Goal: Browse casually

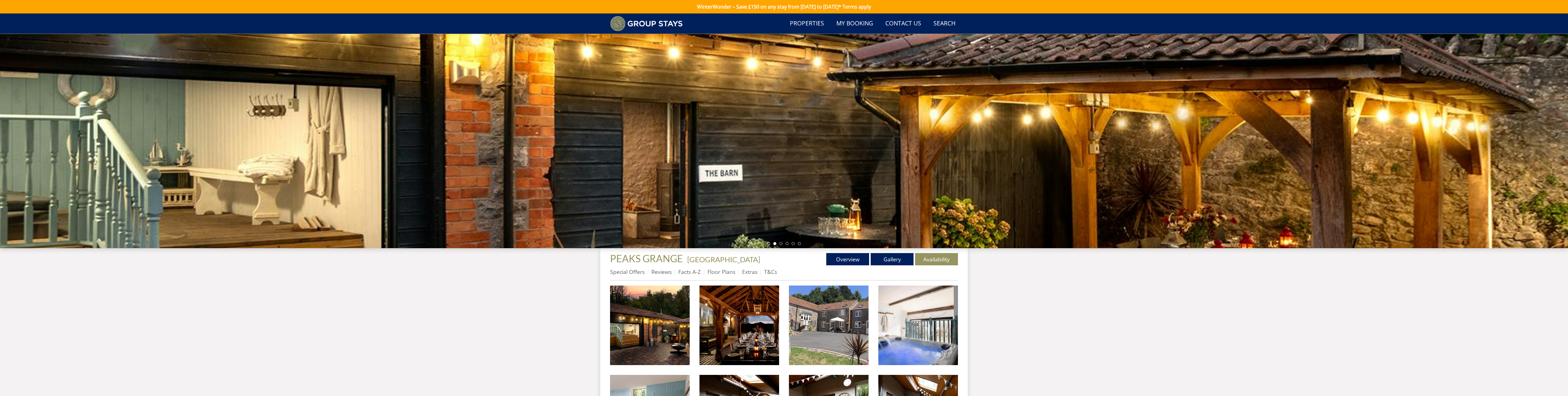
scroll to position [170, 0]
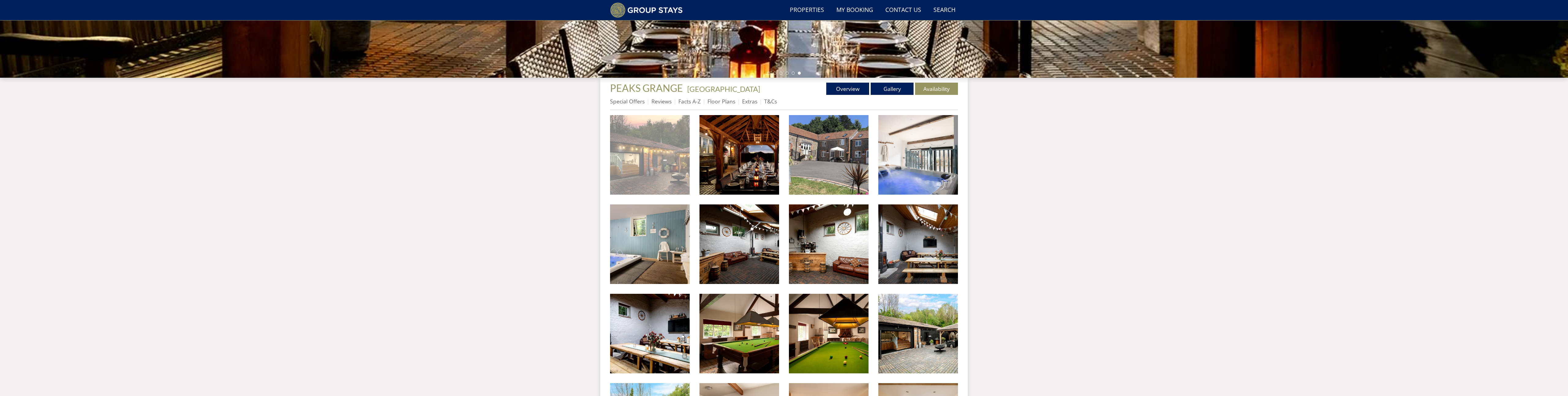
drag, startPoint x: 671, startPoint y: 129, endPoint x: 656, endPoint y: 113, distance: 21.9
click at [671, 129] on img at bounding box center [650, 155] width 79 height 79
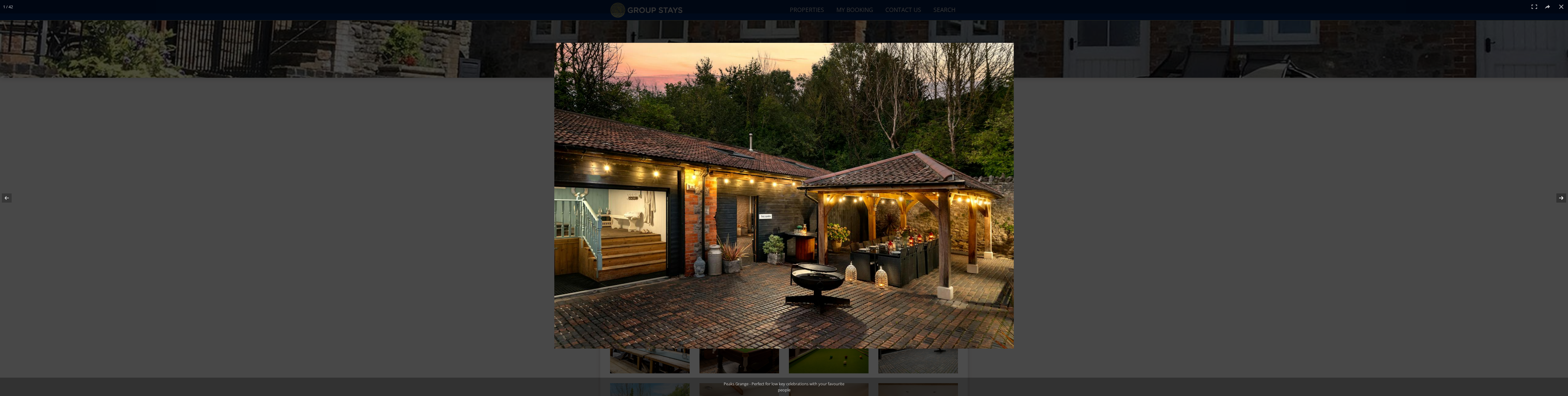
click at [1562, 199] on button at bounding box center [1557, 198] width 22 height 31
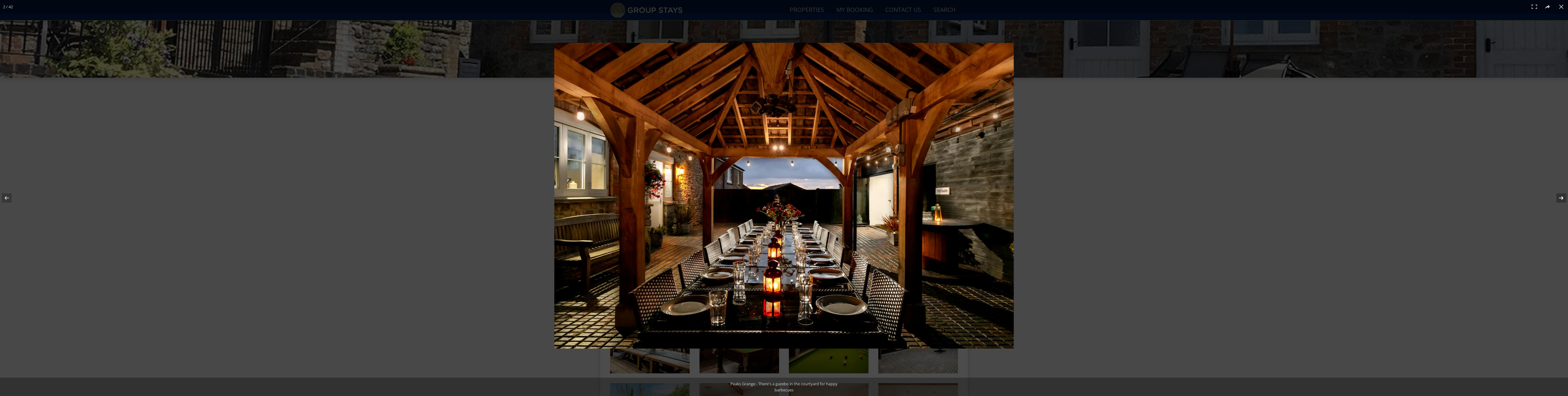
click at [1562, 199] on button at bounding box center [1557, 198] width 22 height 31
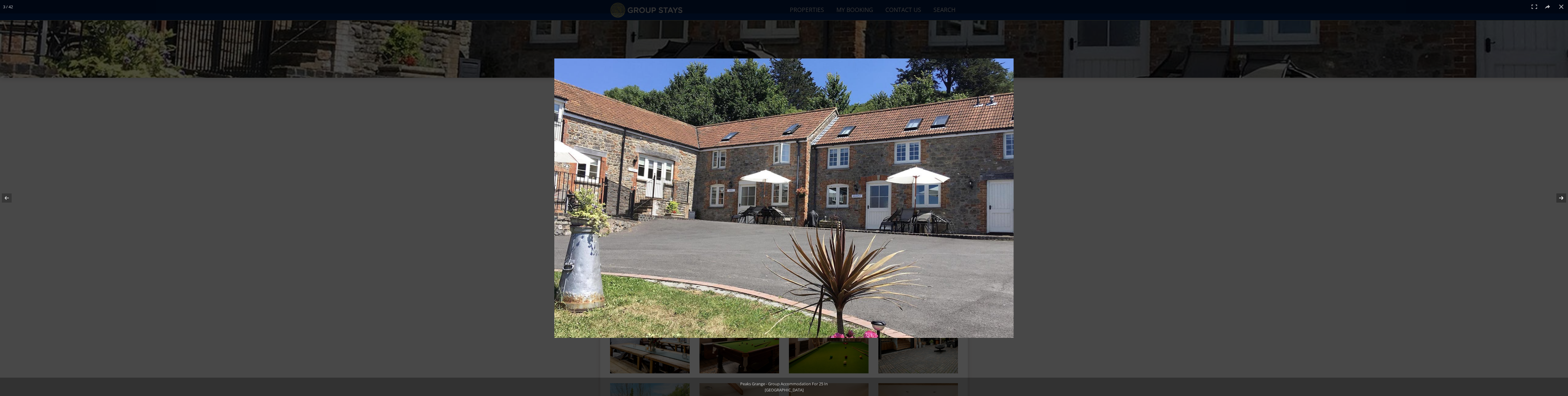
click at [1562, 199] on button at bounding box center [1557, 198] width 22 height 31
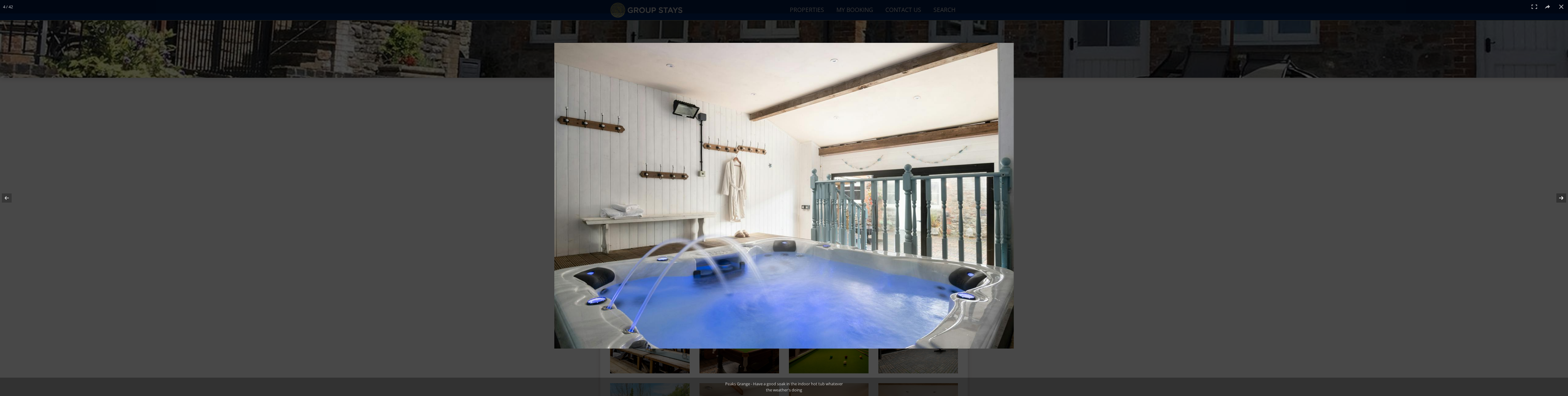
click at [1562, 199] on button at bounding box center [1557, 198] width 22 height 31
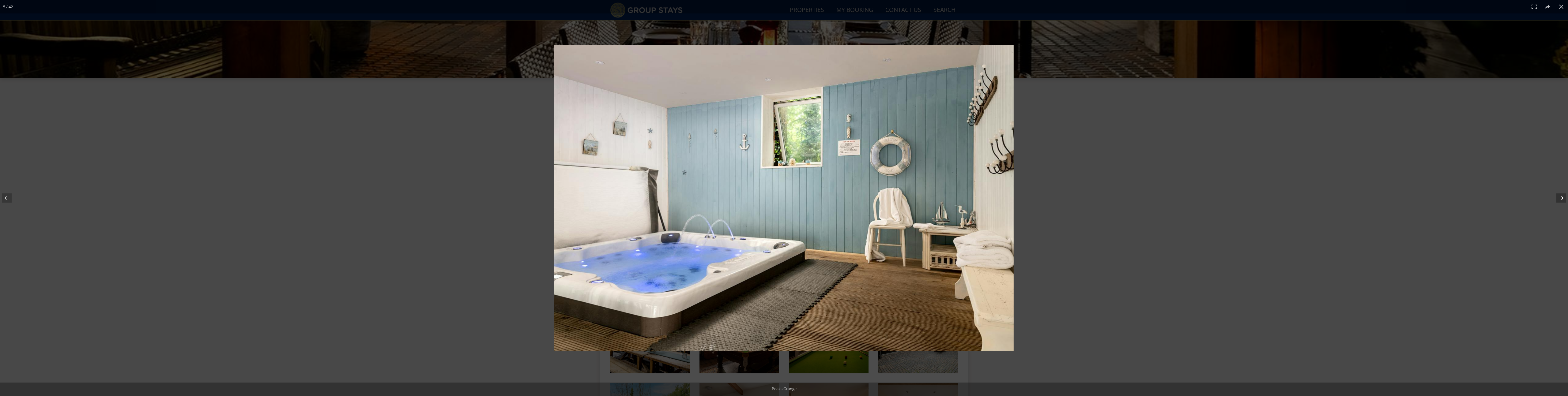
click at [1562, 199] on button at bounding box center [1557, 198] width 22 height 31
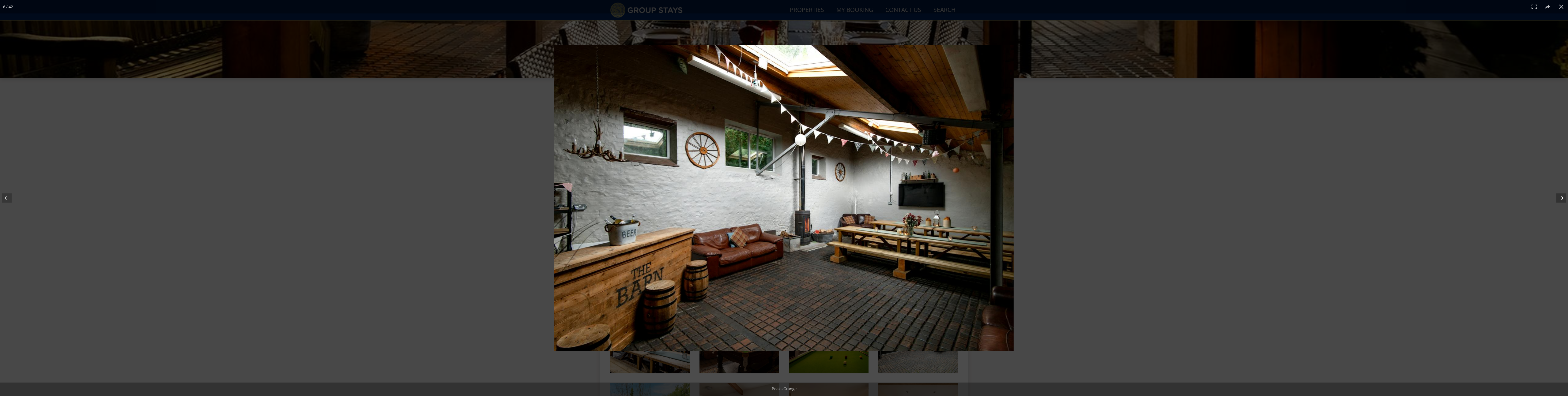
click at [1562, 199] on button at bounding box center [1557, 198] width 22 height 31
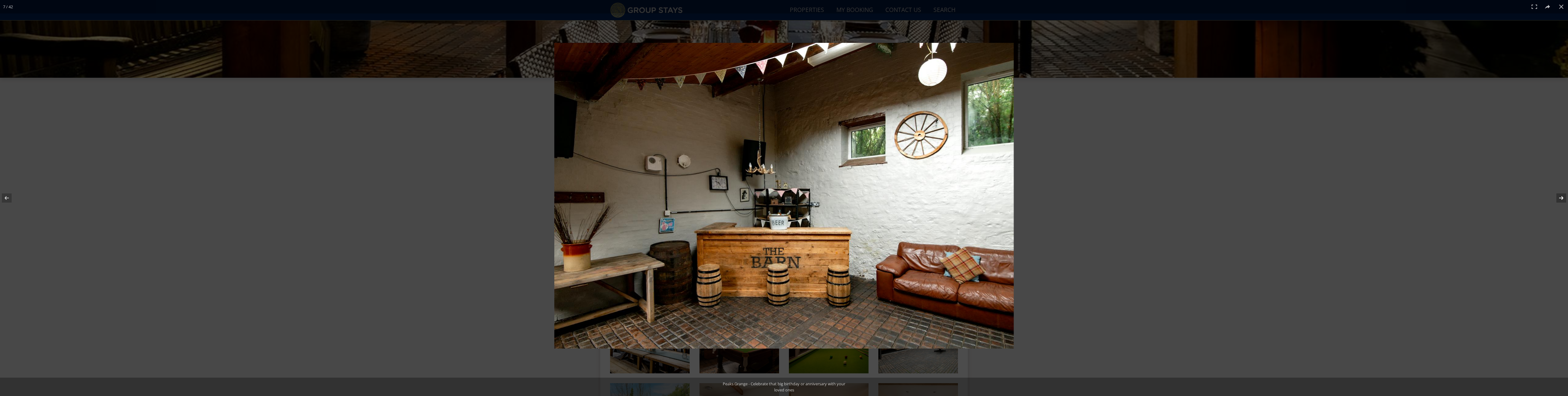
click at [1562, 199] on button at bounding box center [1557, 198] width 22 height 31
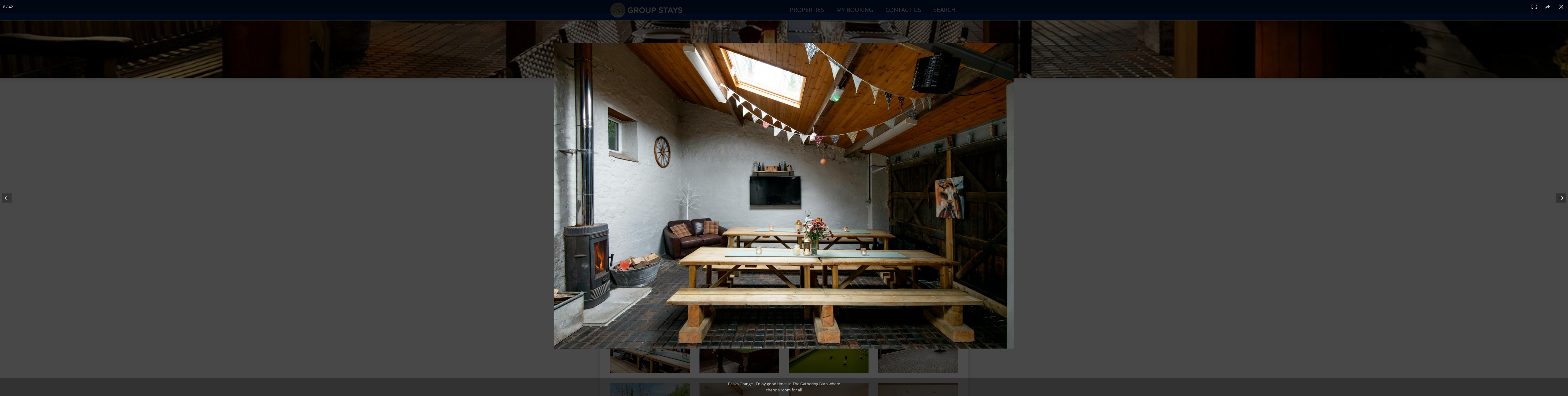
click at [1562, 199] on button at bounding box center [1557, 198] width 22 height 31
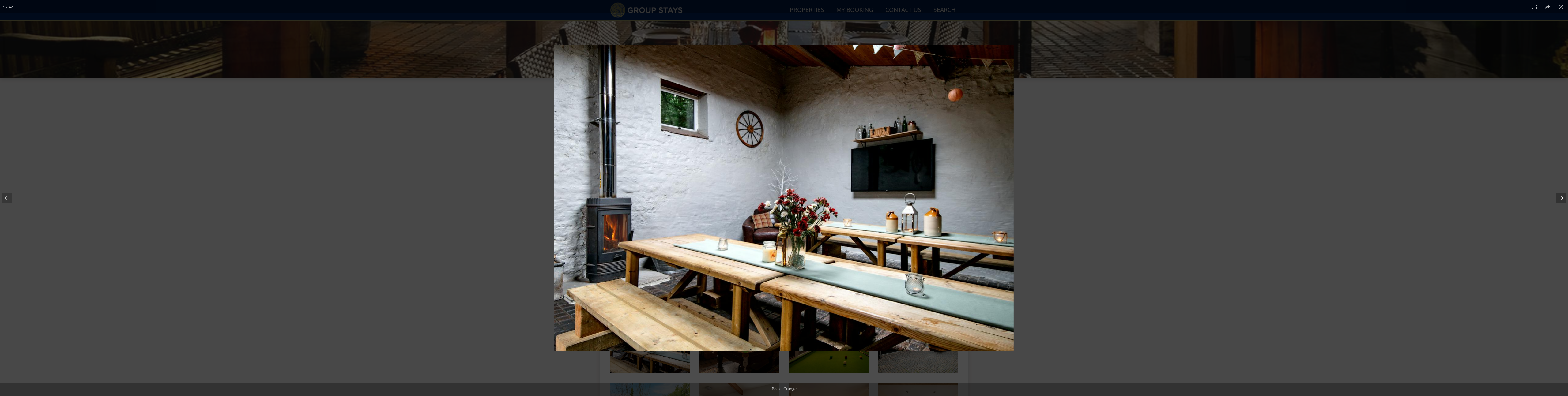
click at [1562, 199] on button at bounding box center [1557, 198] width 22 height 31
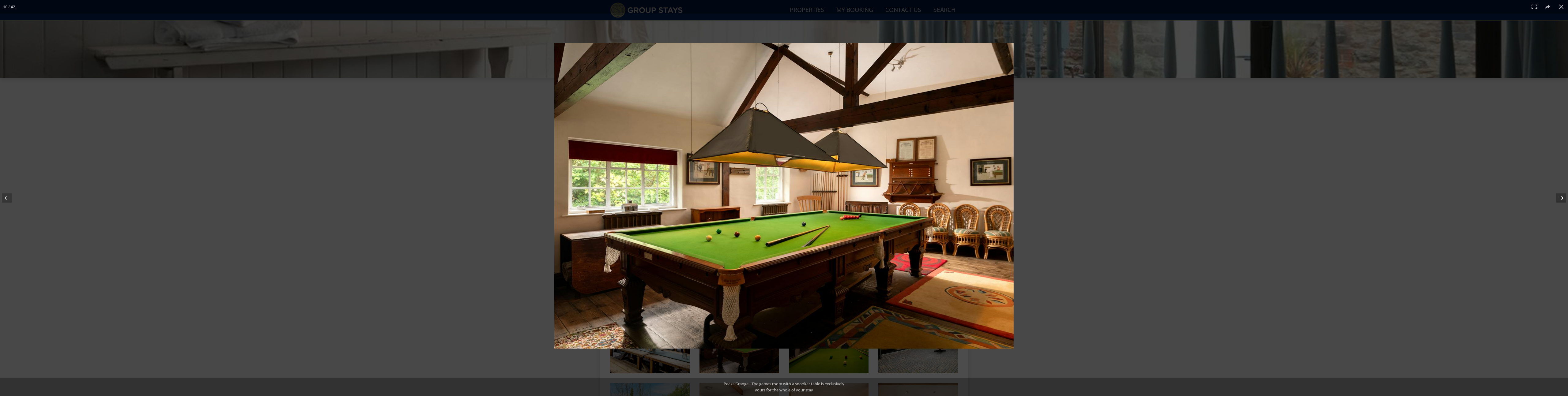
click at [1562, 199] on button at bounding box center [1557, 198] width 22 height 31
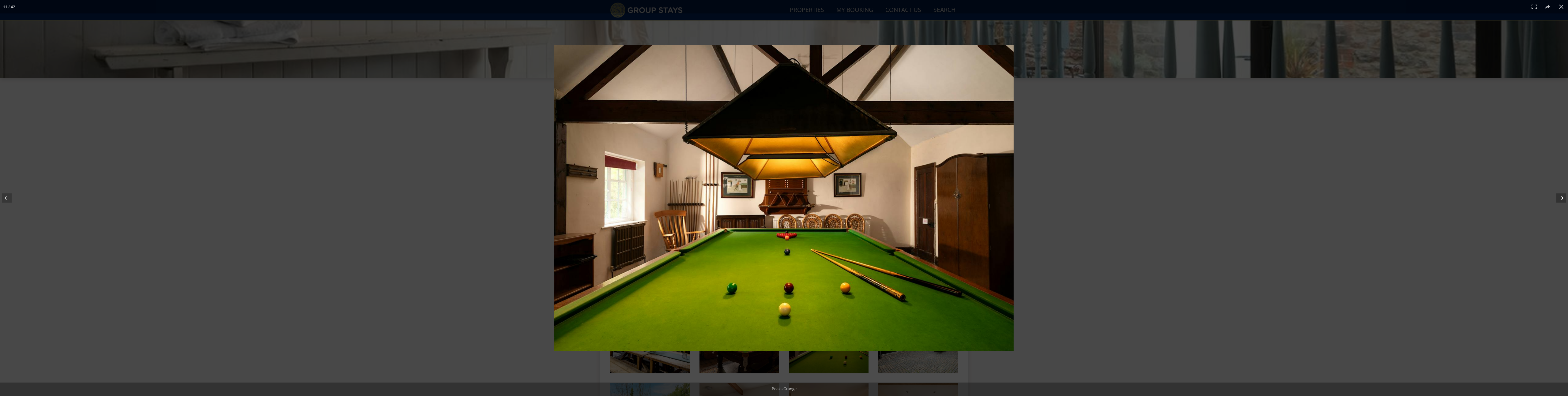
click at [1562, 199] on button at bounding box center [1557, 198] width 22 height 31
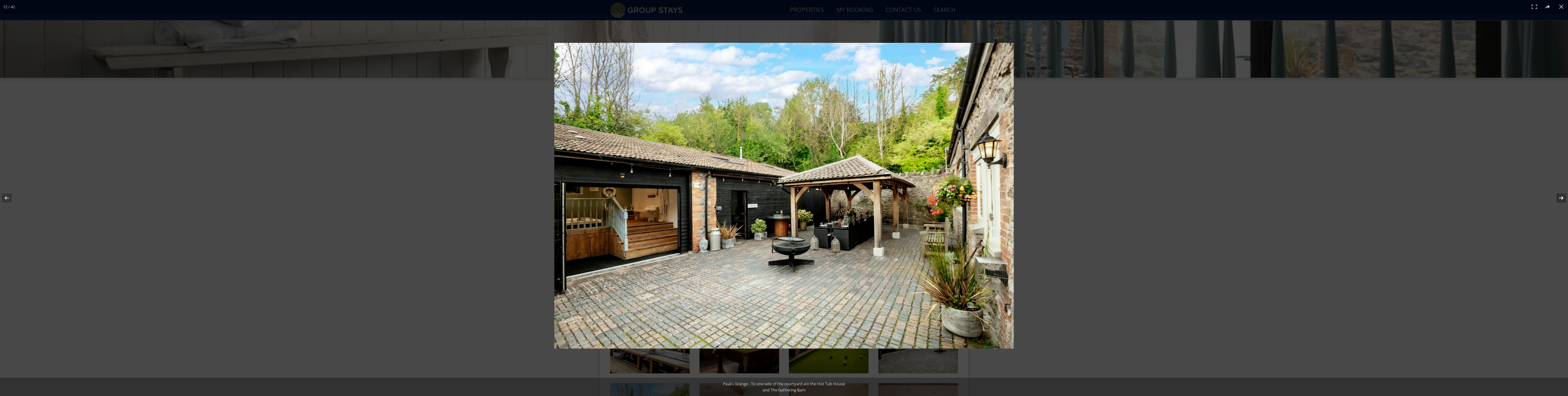
click at [1562, 199] on button at bounding box center [1557, 198] width 22 height 31
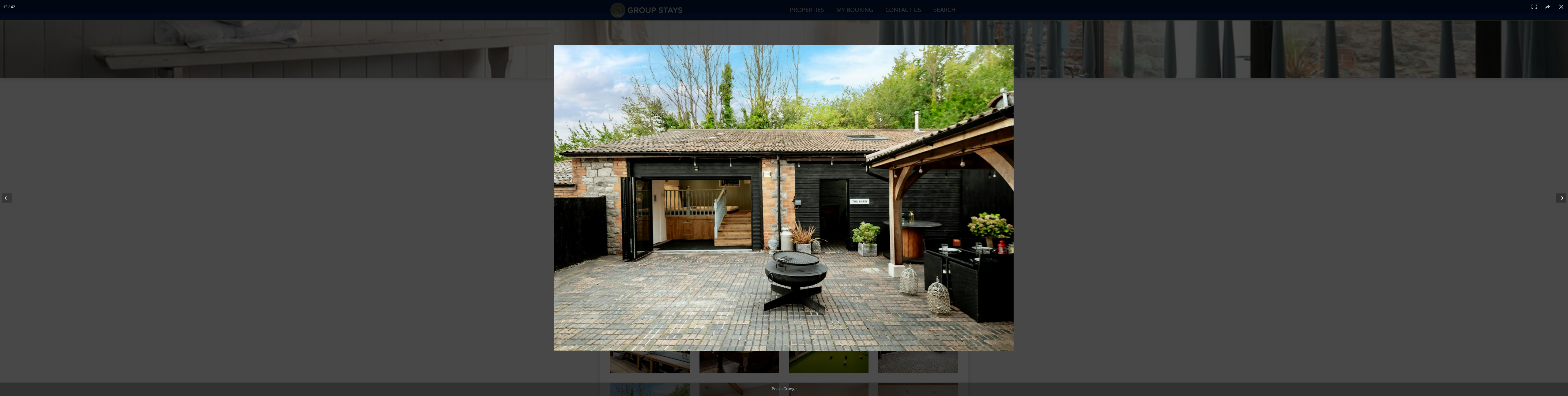
click at [1562, 199] on button at bounding box center [1557, 198] width 22 height 31
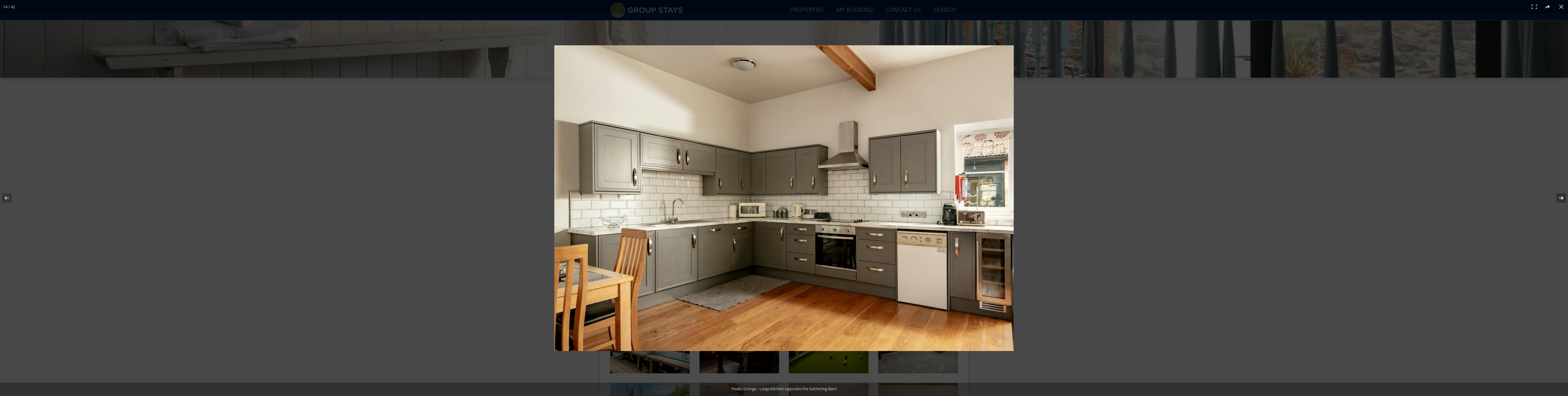
click at [1562, 199] on button at bounding box center [1557, 198] width 22 height 31
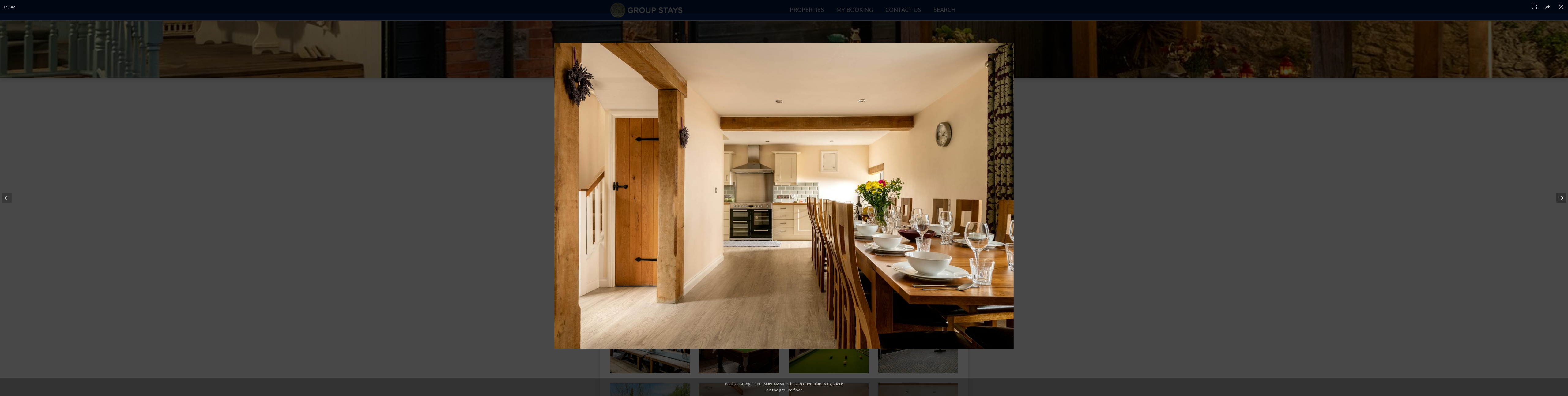
click at [1562, 199] on button at bounding box center [1557, 198] width 22 height 31
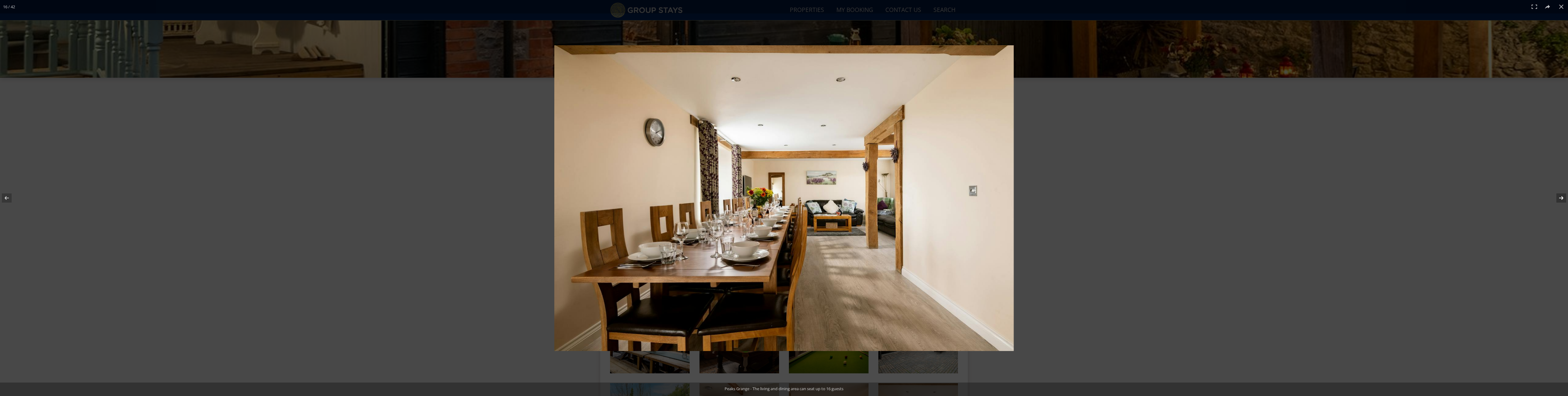
click at [1562, 199] on button at bounding box center [1557, 198] width 22 height 31
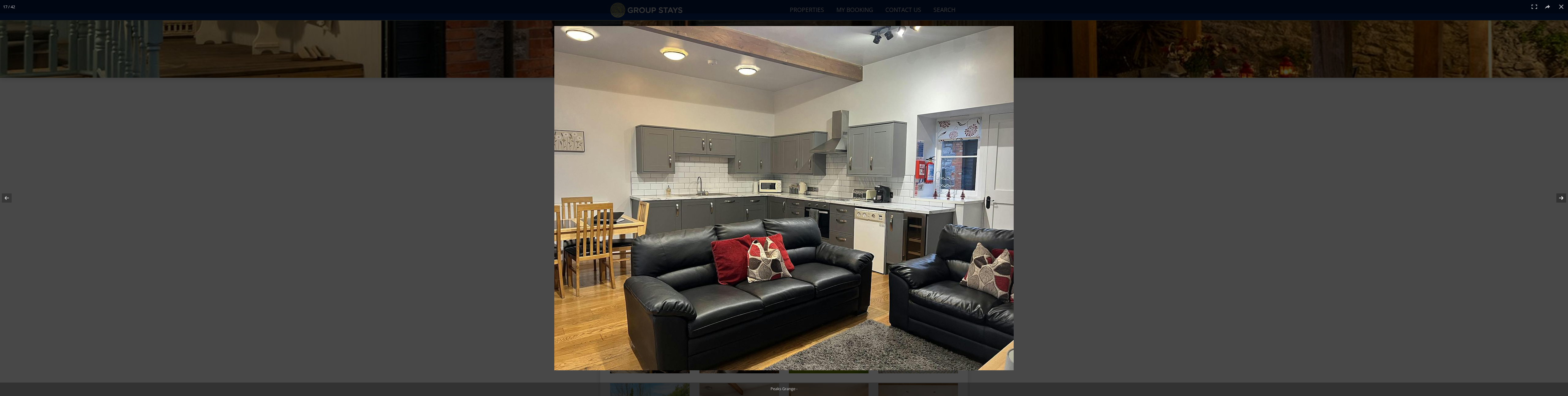
click at [1562, 199] on button at bounding box center [1557, 198] width 22 height 31
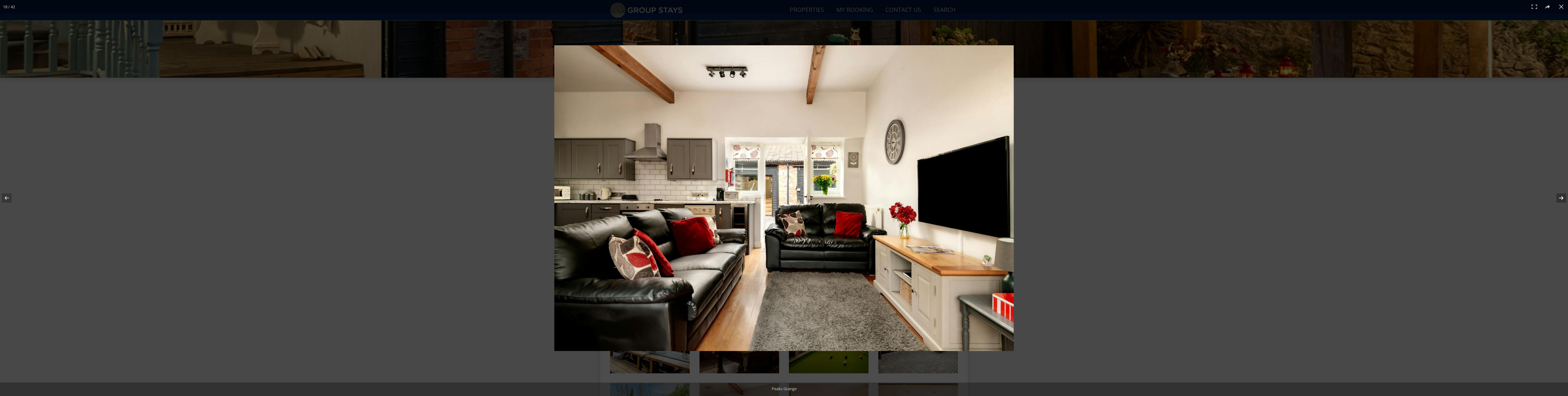
click at [1562, 199] on button at bounding box center [1557, 198] width 22 height 31
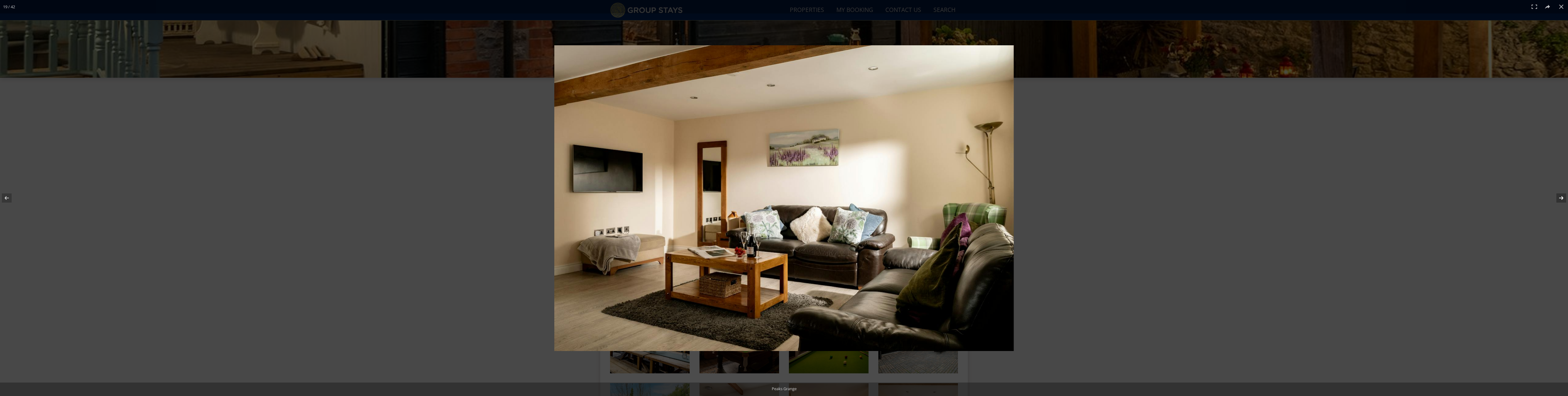
click at [1562, 199] on button at bounding box center [1557, 198] width 22 height 31
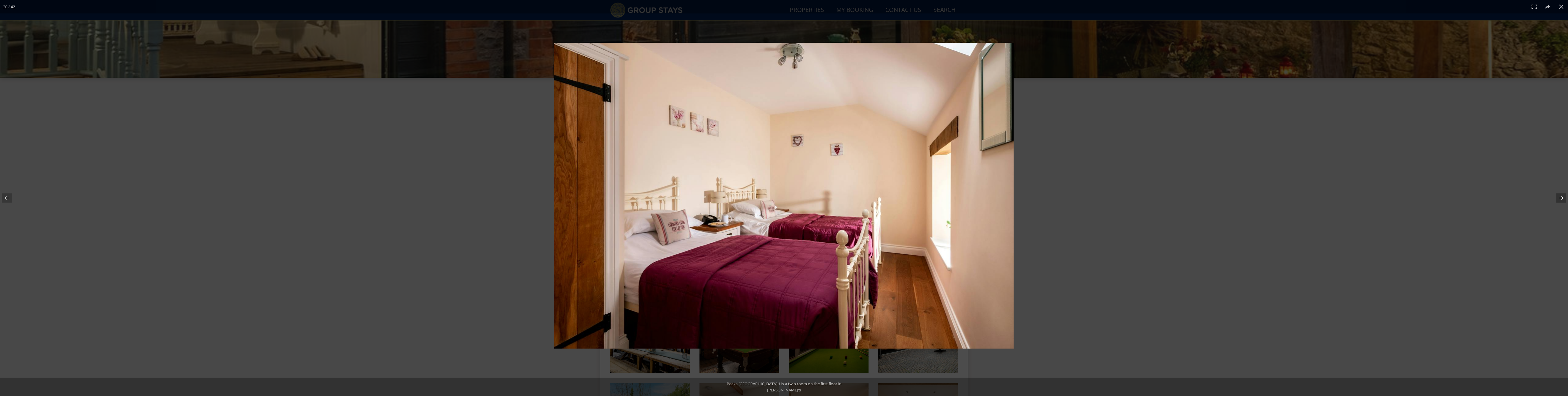
click at [1562, 199] on button at bounding box center [1557, 198] width 22 height 31
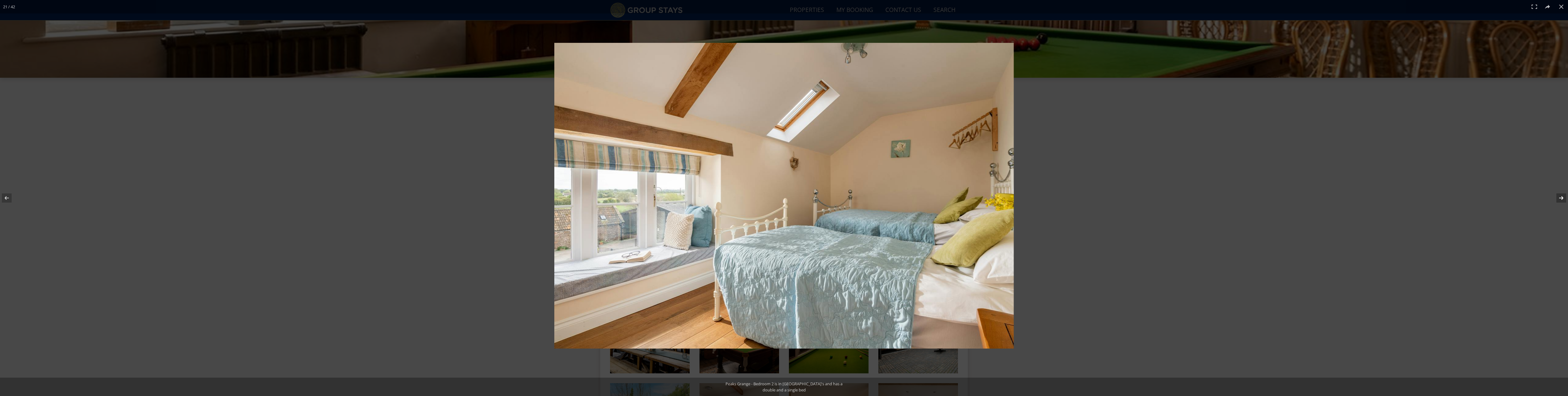
click at [1562, 199] on button at bounding box center [1557, 198] width 22 height 31
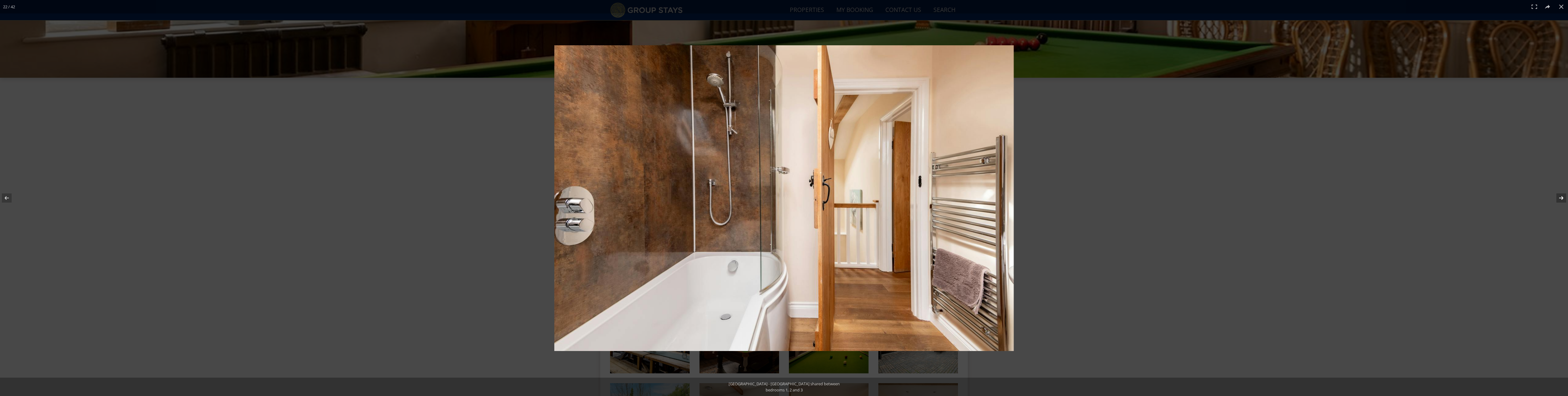
click at [1562, 199] on button at bounding box center [1557, 198] width 22 height 31
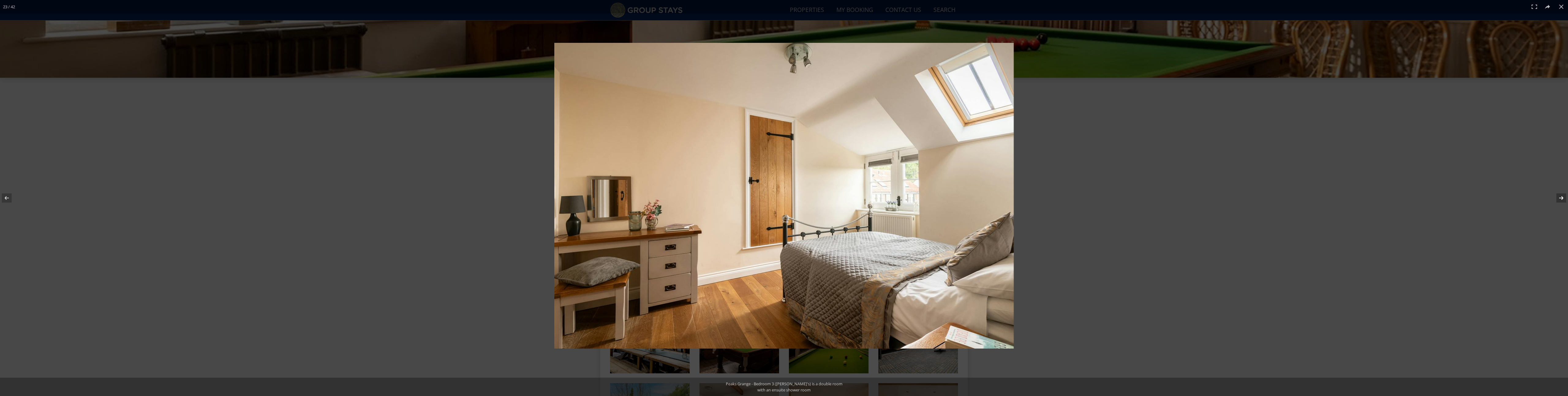
click at [1562, 199] on button at bounding box center [1557, 198] width 22 height 31
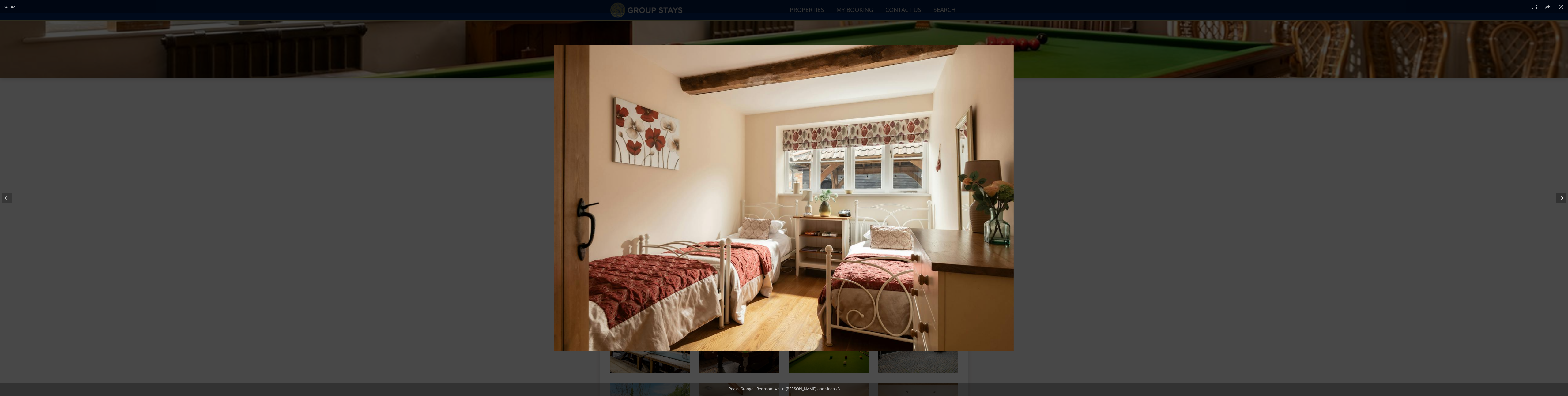
click at [1562, 199] on button at bounding box center [1557, 198] width 22 height 31
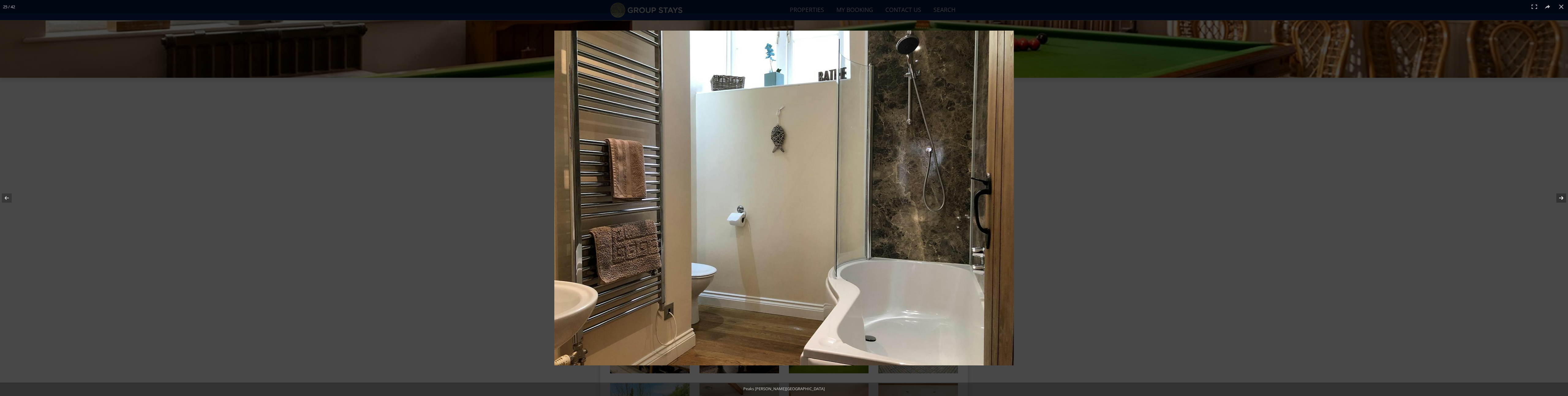
click at [1562, 199] on button at bounding box center [1557, 198] width 22 height 31
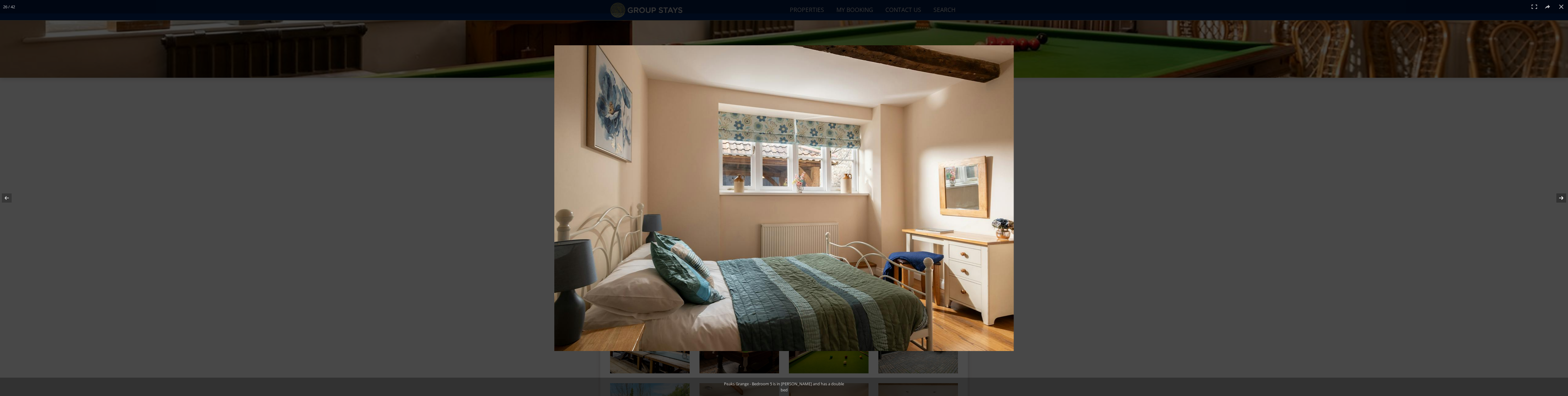
click at [1562, 199] on button at bounding box center [1557, 198] width 22 height 31
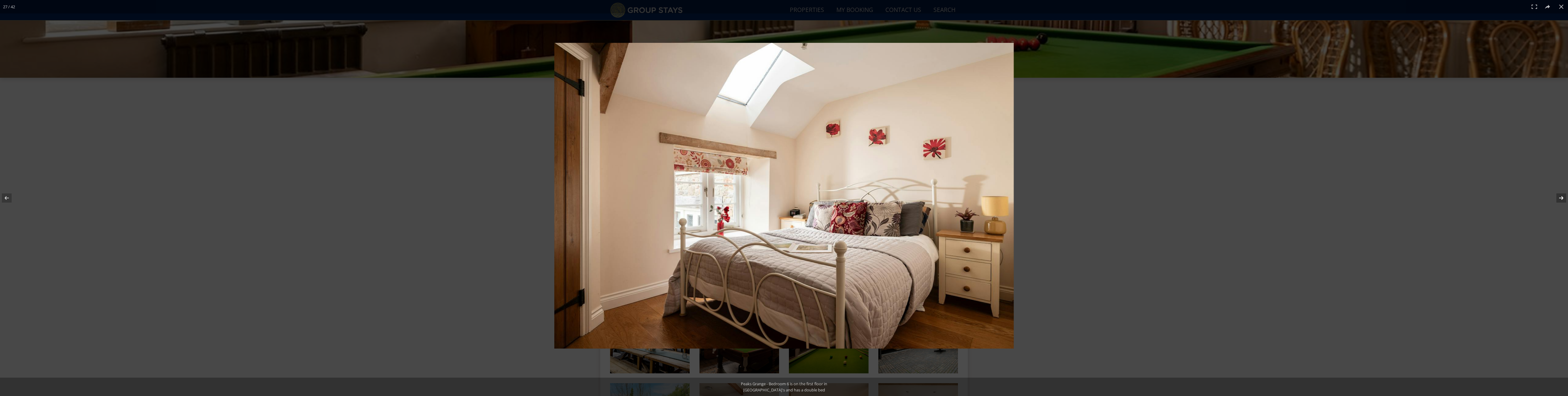
click at [1562, 199] on button at bounding box center [1557, 198] width 22 height 31
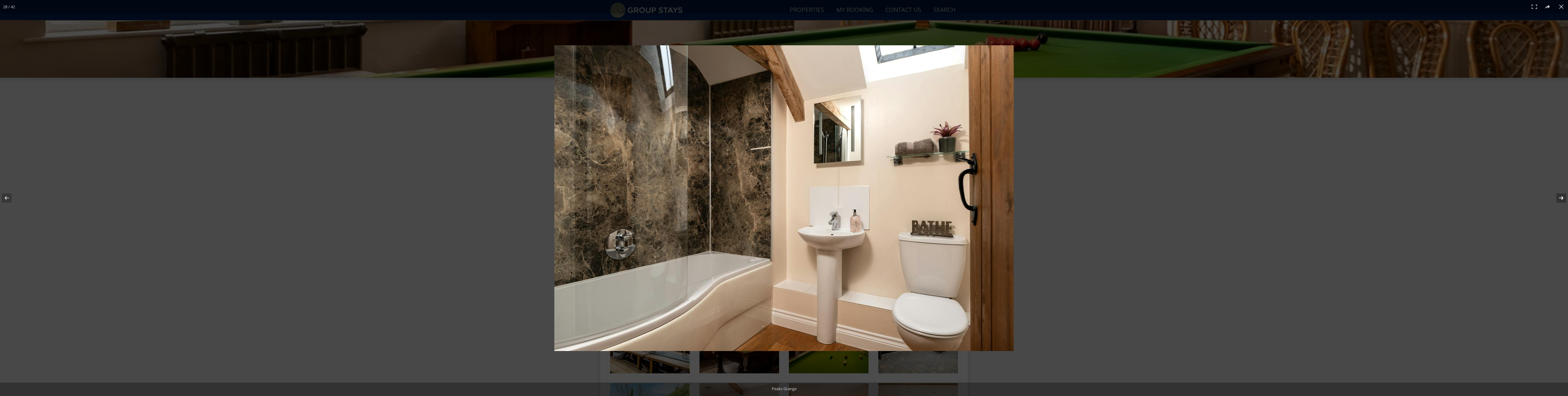
click at [1562, 199] on button at bounding box center [1557, 198] width 22 height 31
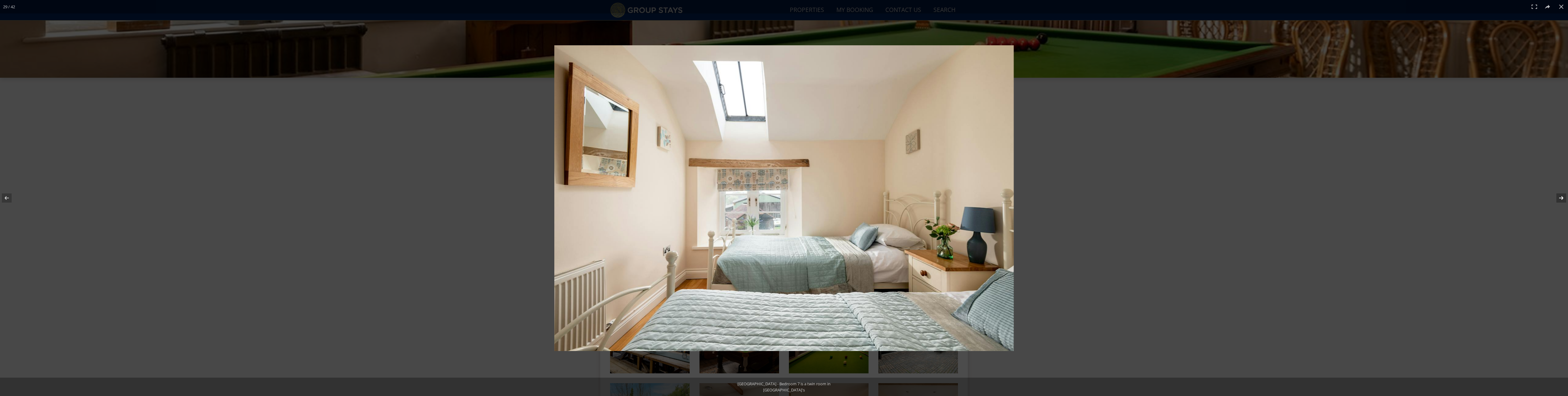
click at [1562, 199] on button at bounding box center [1557, 198] width 22 height 31
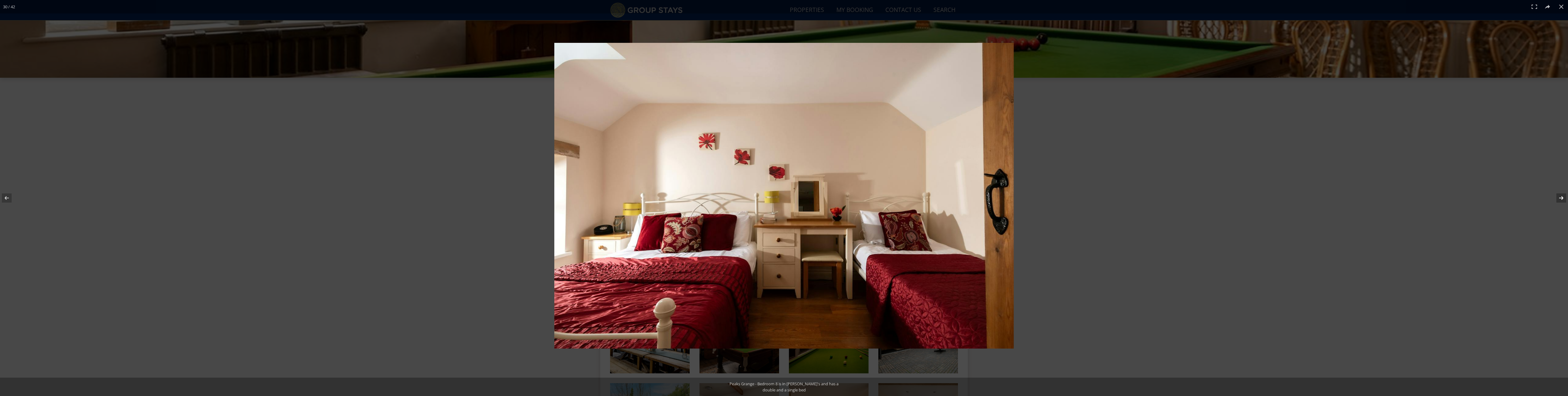
click at [1562, 199] on button at bounding box center [1557, 198] width 22 height 31
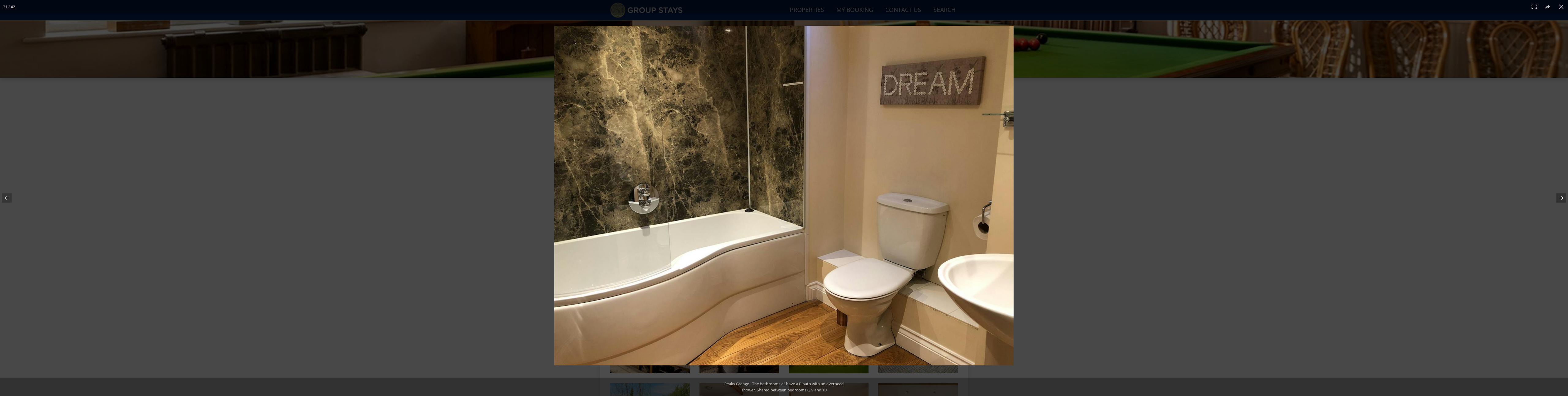
click at [1562, 199] on button at bounding box center [1557, 198] width 22 height 31
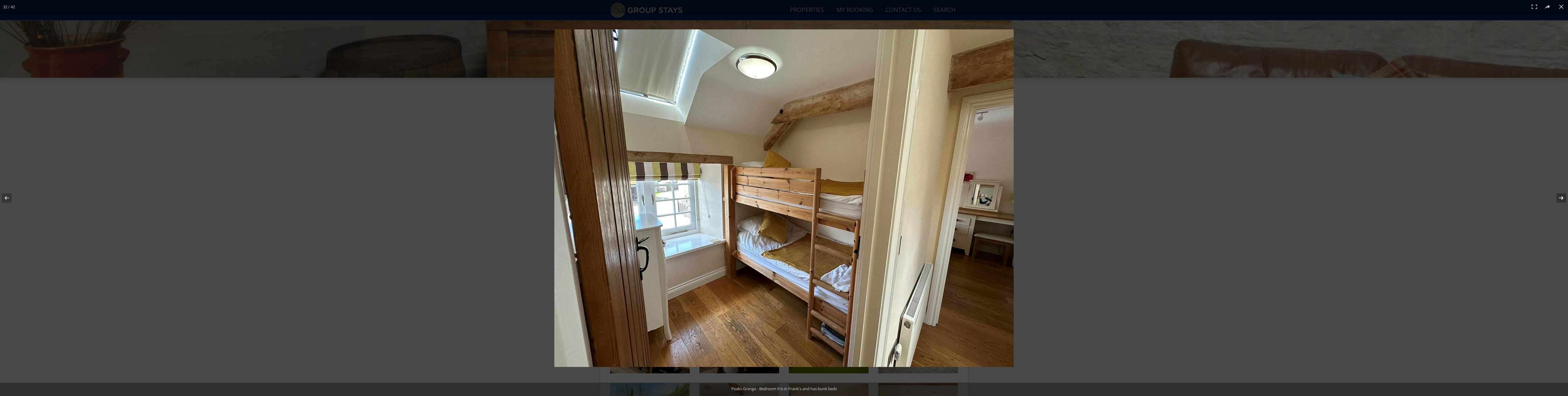
click at [1562, 199] on button at bounding box center [1557, 198] width 22 height 31
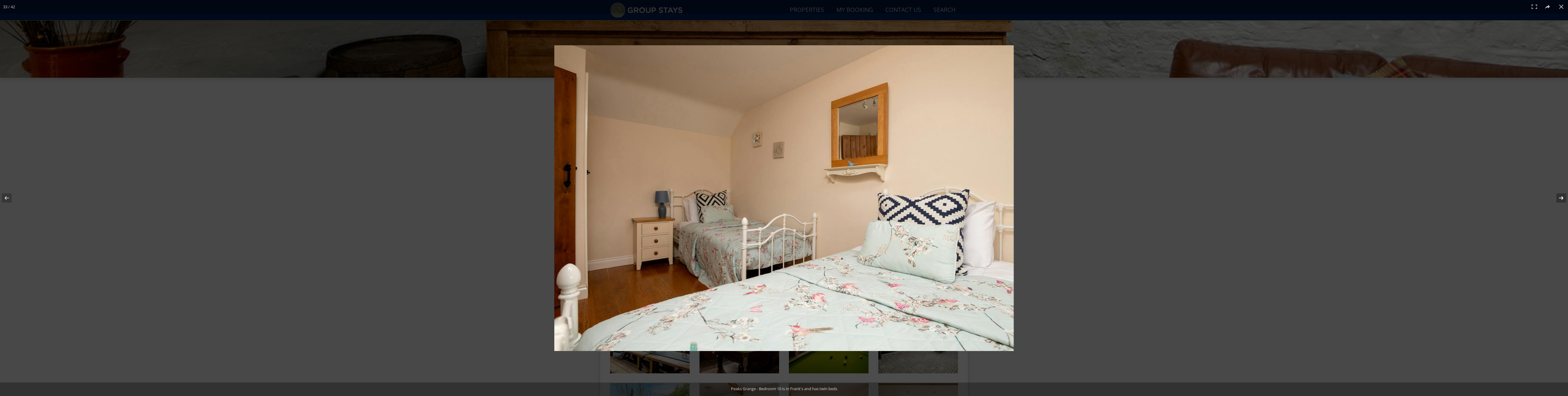
click at [1562, 199] on button at bounding box center [1557, 198] width 22 height 31
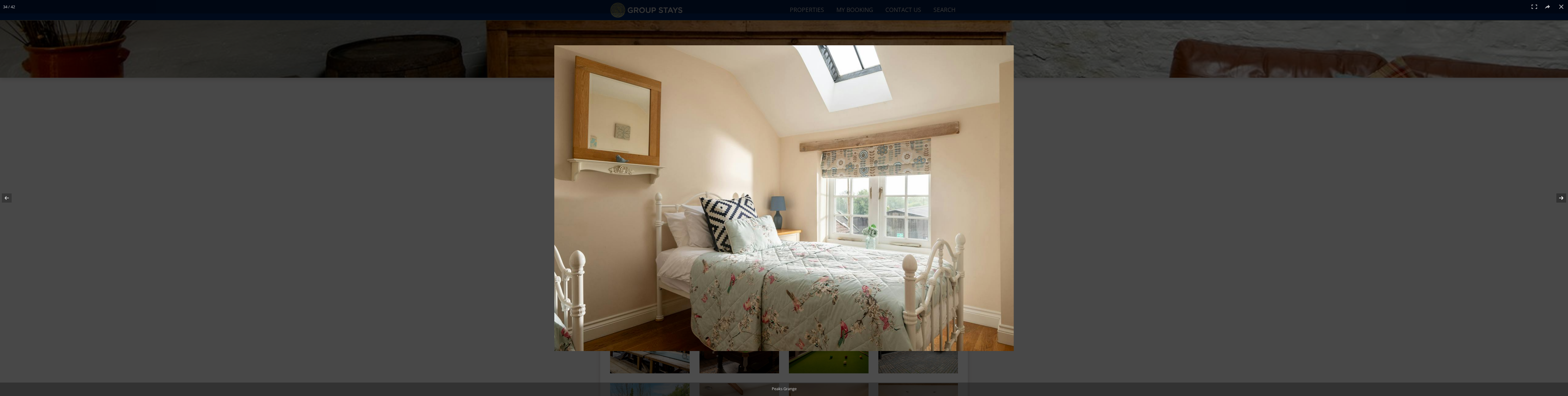
click at [1562, 199] on button at bounding box center [1557, 198] width 22 height 31
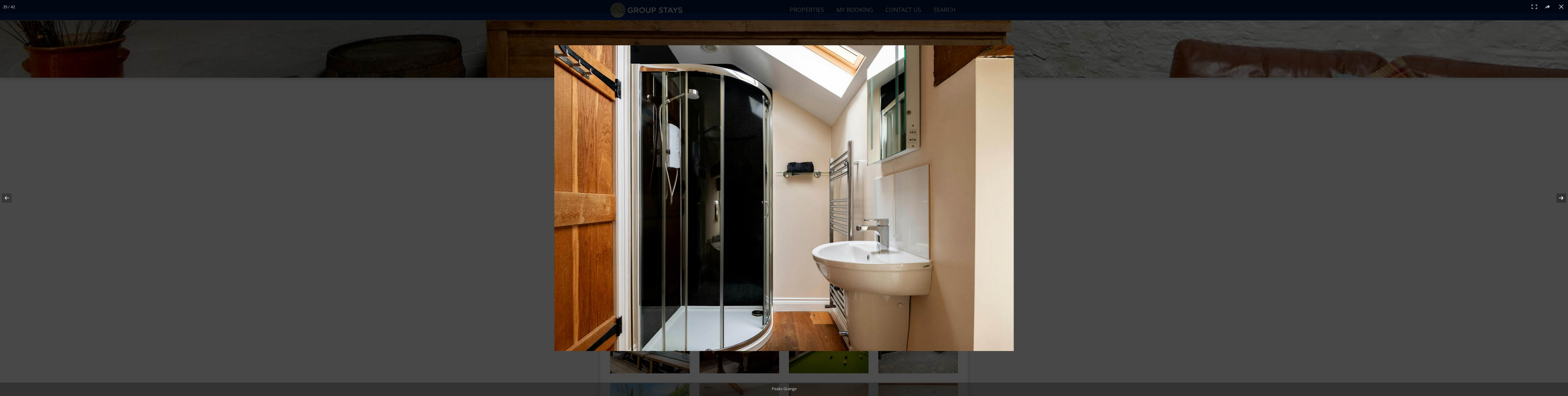
click at [1562, 199] on button at bounding box center [1557, 198] width 22 height 31
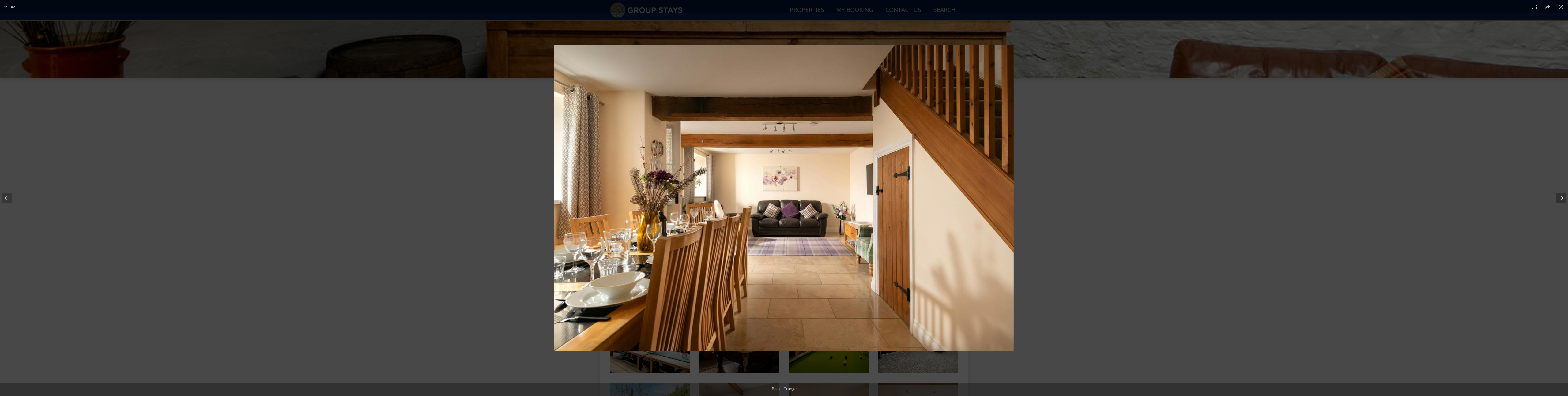
click at [1562, 199] on button at bounding box center [1557, 198] width 22 height 31
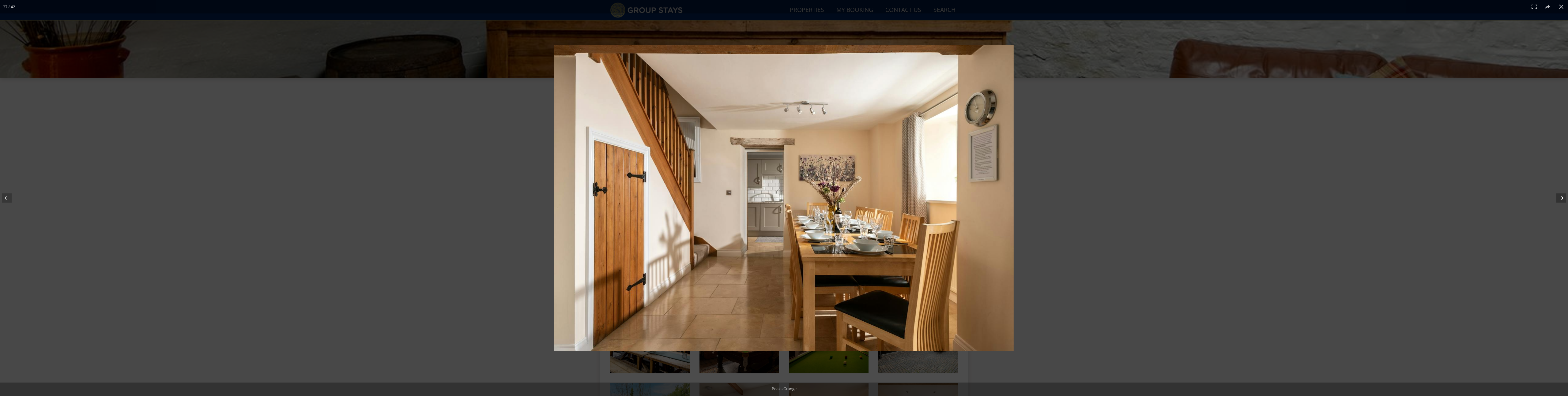
click at [1562, 199] on button at bounding box center [1557, 198] width 22 height 31
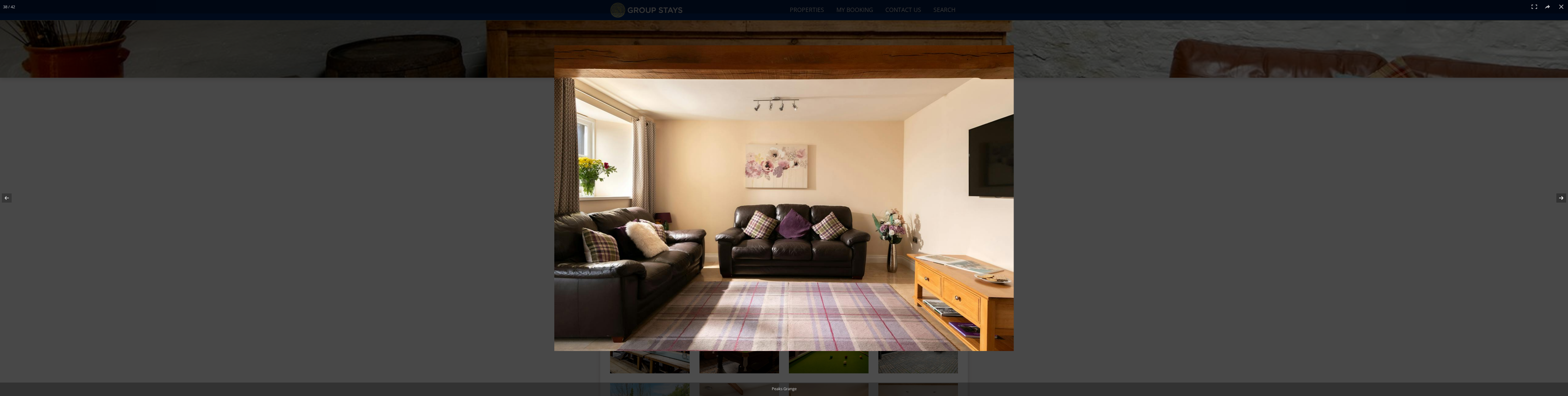
click at [1562, 199] on button at bounding box center [1557, 198] width 22 height 31
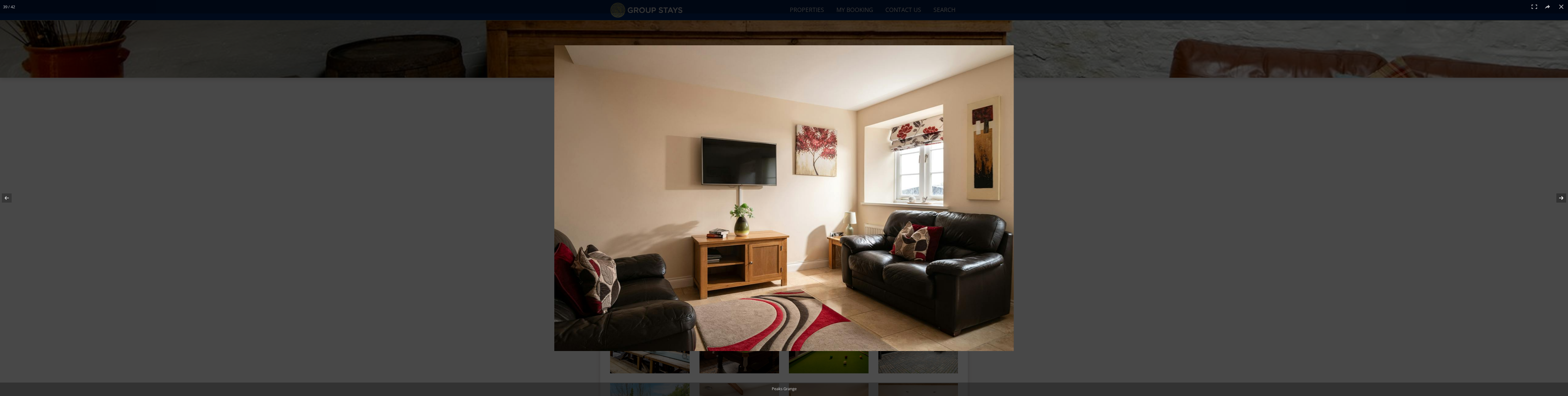
click at [1562, 199] on button at bounding box center [1557, 198] width 22 height 31
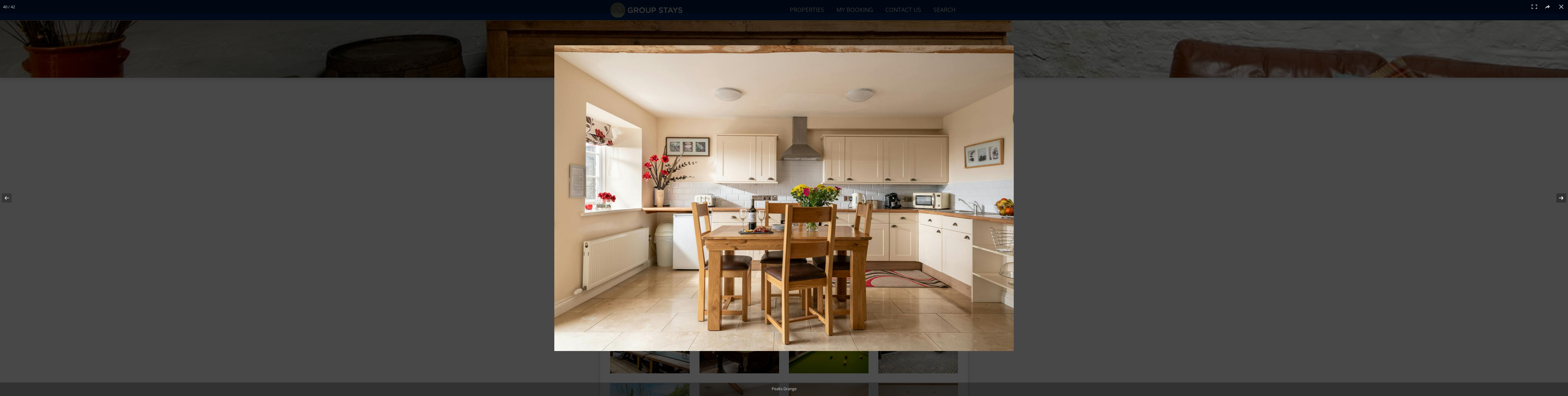
click at [1562, 199] on button at bounding box center [1557, 198] width 22 height 31
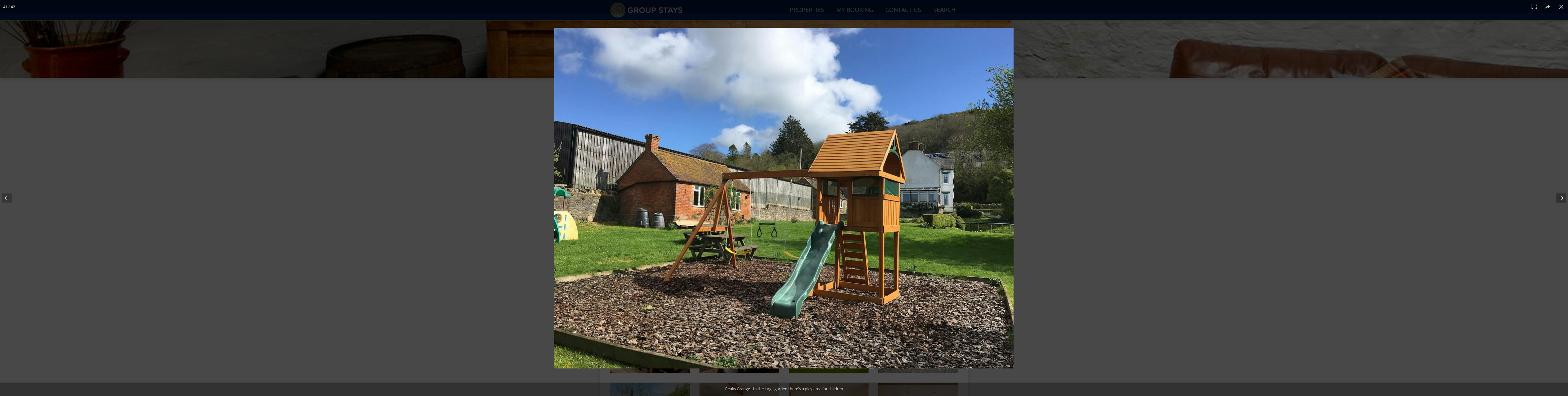
click at [1562, 199] on button at bounding box center [1557, 198] width 22 height 31
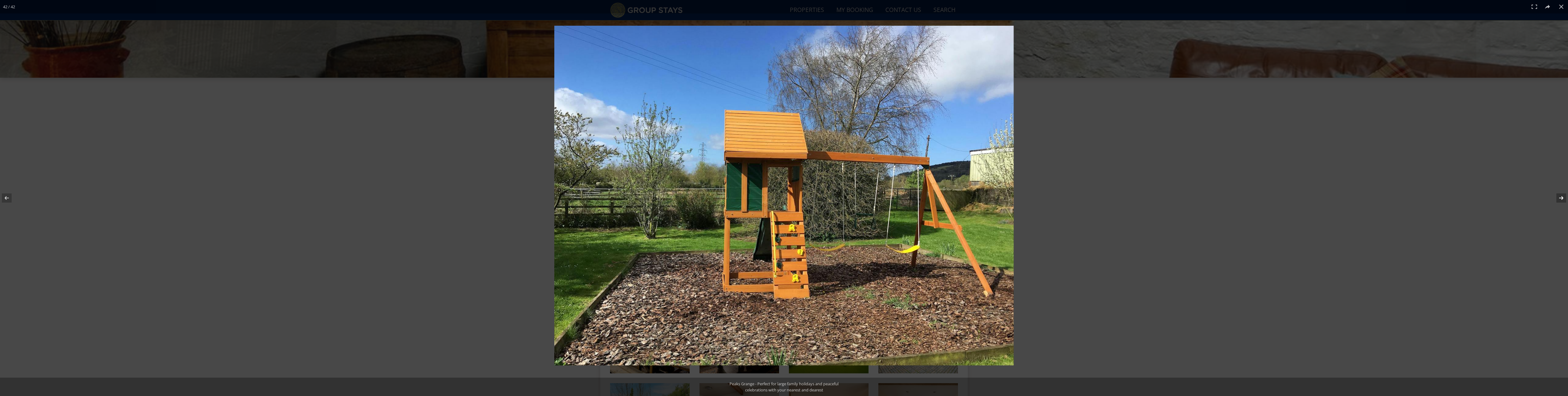
click at [1562, 199] on button at bounding box center [1557, 198] width 22 height 31
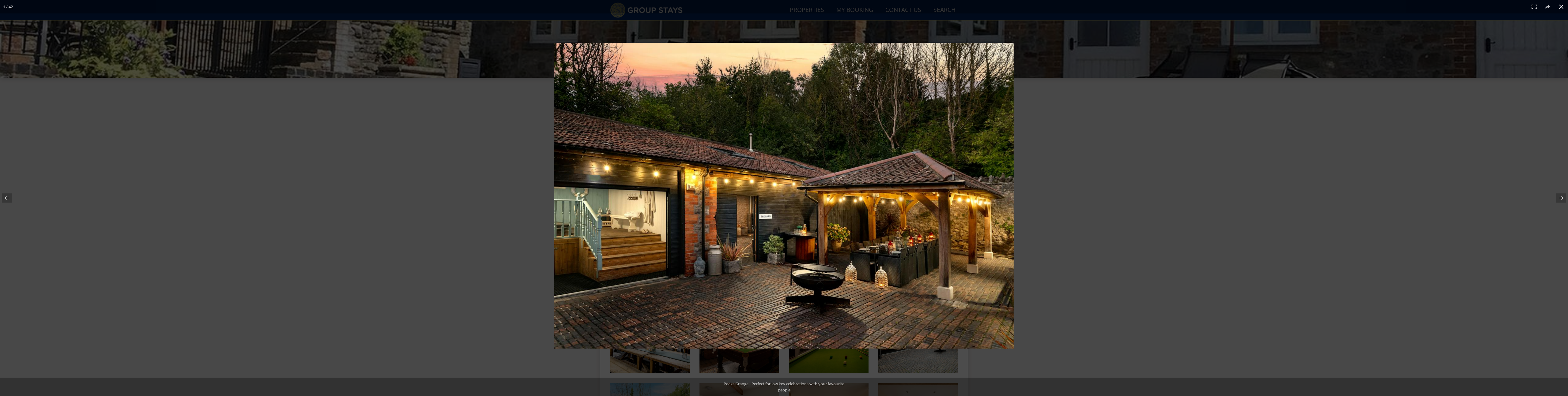
click at [1561, 9] on button at bounding box center [1561, 7] width 13 height 13
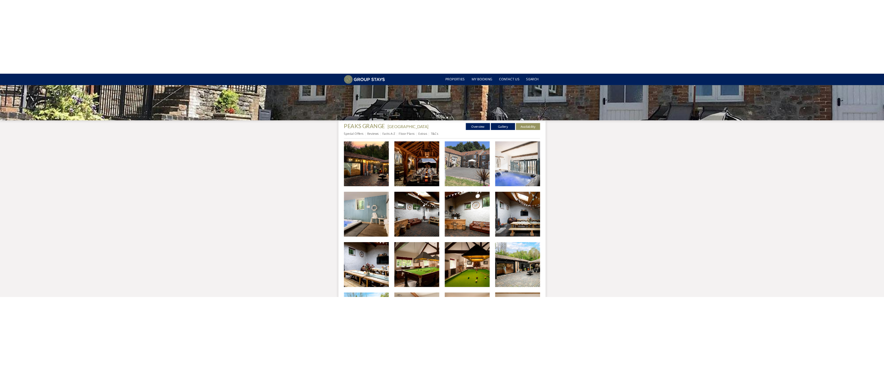
scroll to position [201, 0]
